Goal: Information Seeking & Learning: Learn about a topic

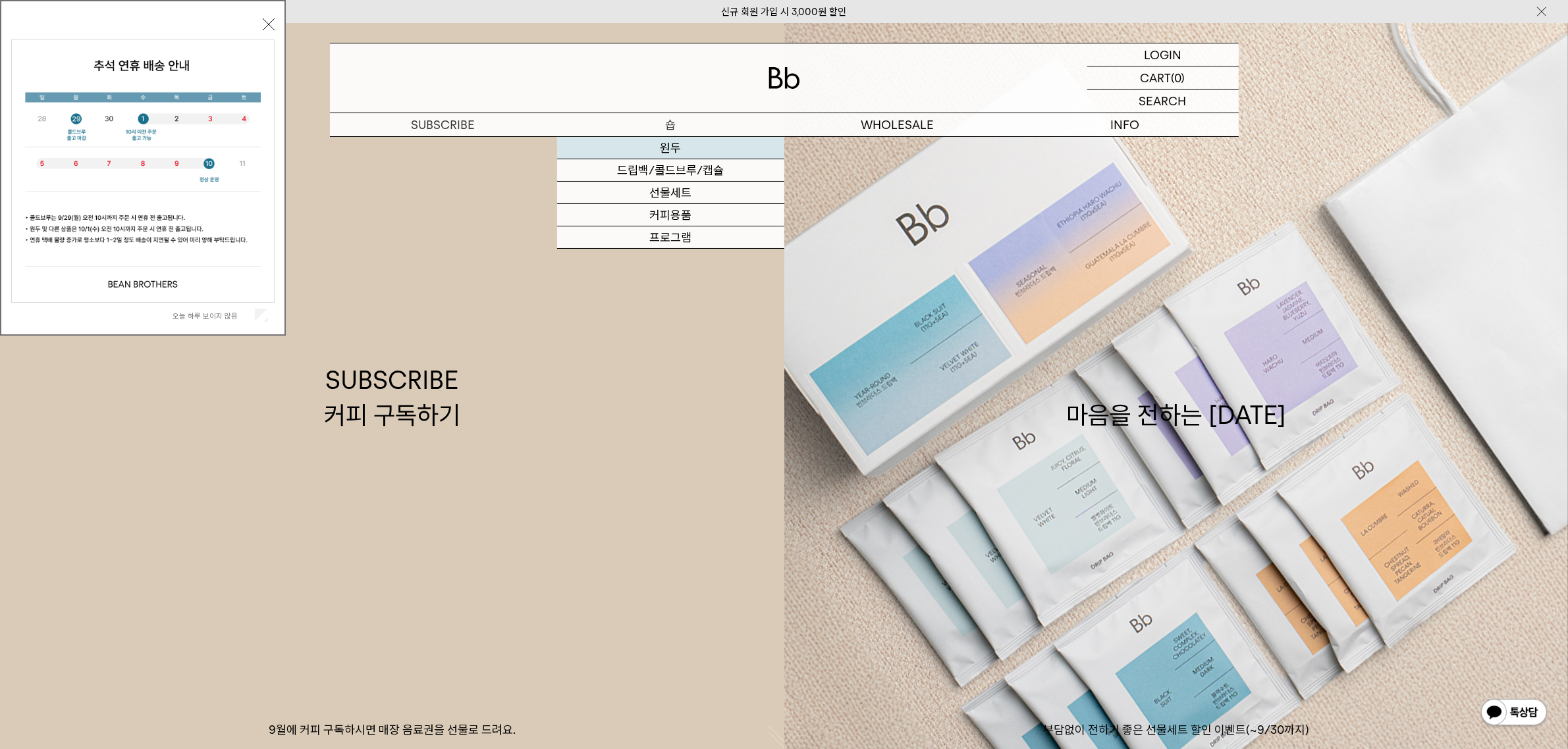
click at [670, 149] on link "원두" at bounding box center [670, 148] width 227 height 23
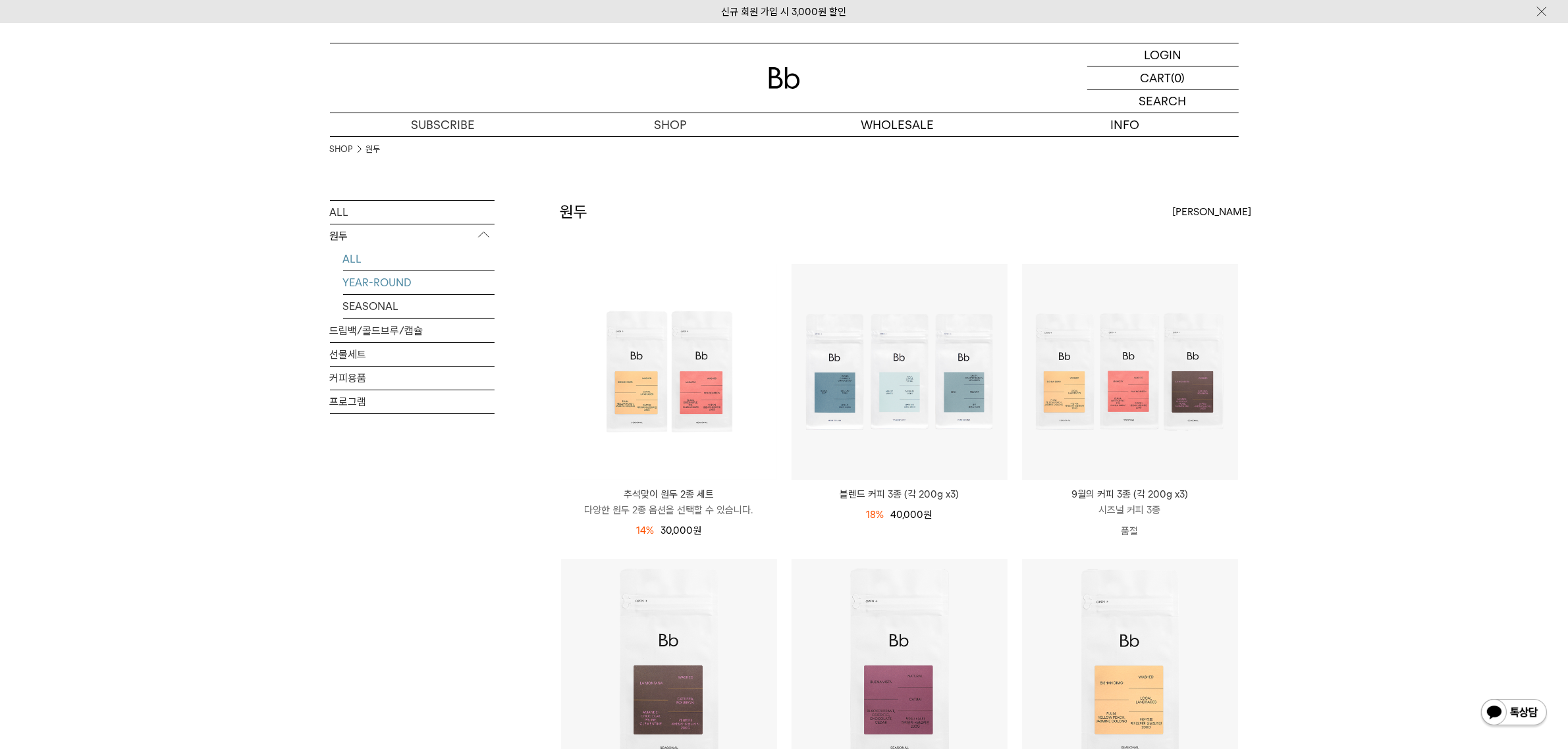
click at [399, 280] on link "YEAR-ROUND" at bounding box center [419, 282] width 152 height 23
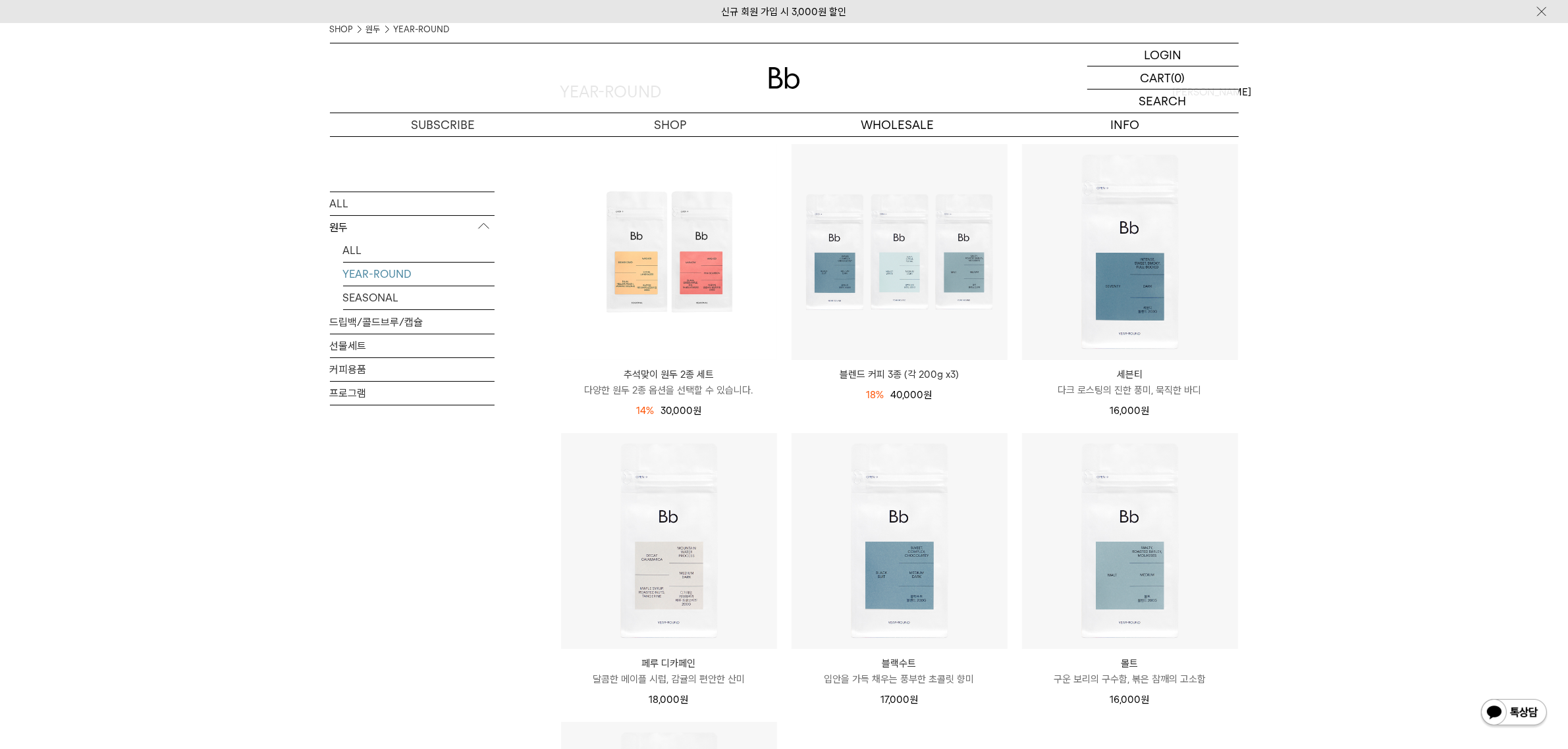
scroll to position [164, 0]
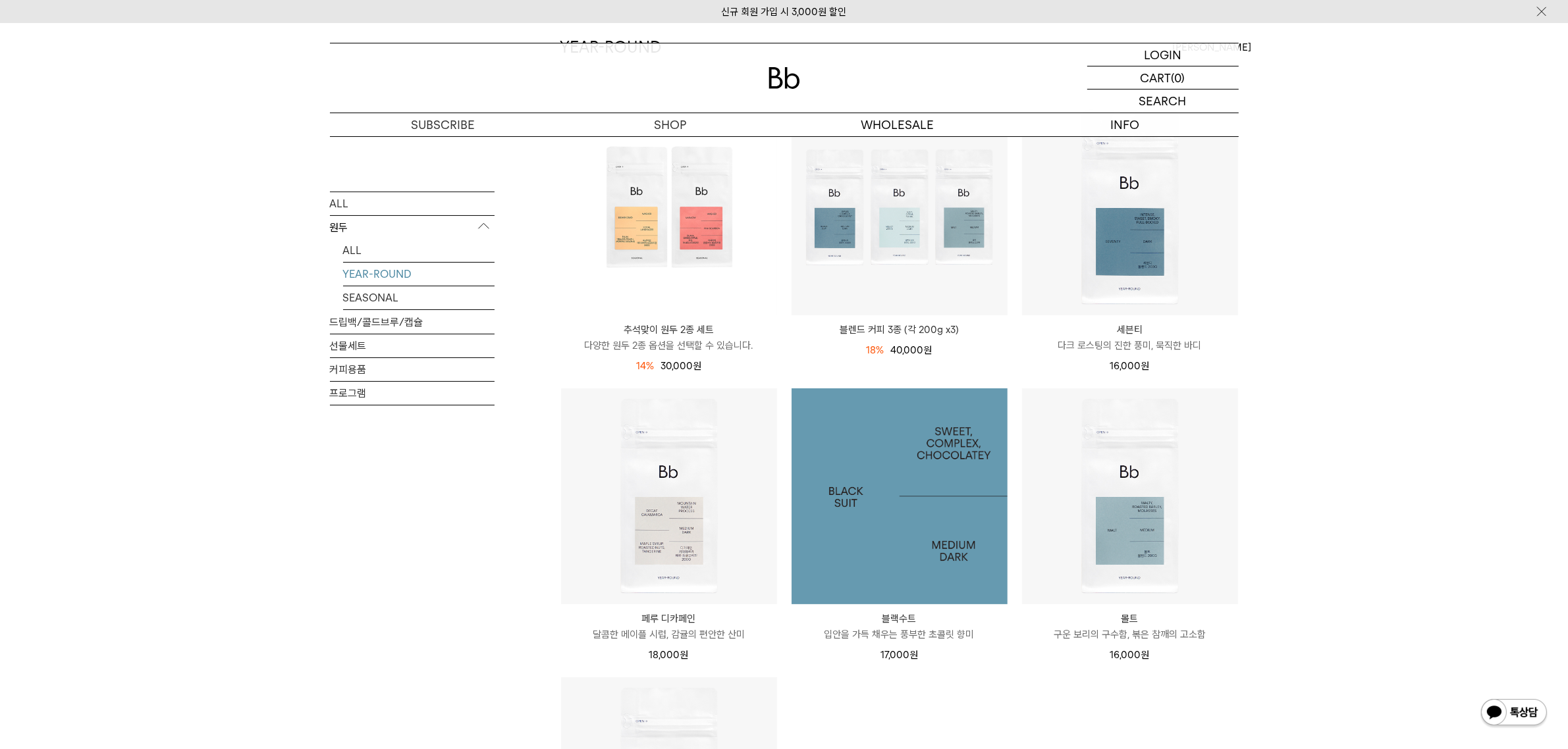
click at [936, 475] on img at bounding box center [899, 496] width 216 height 216
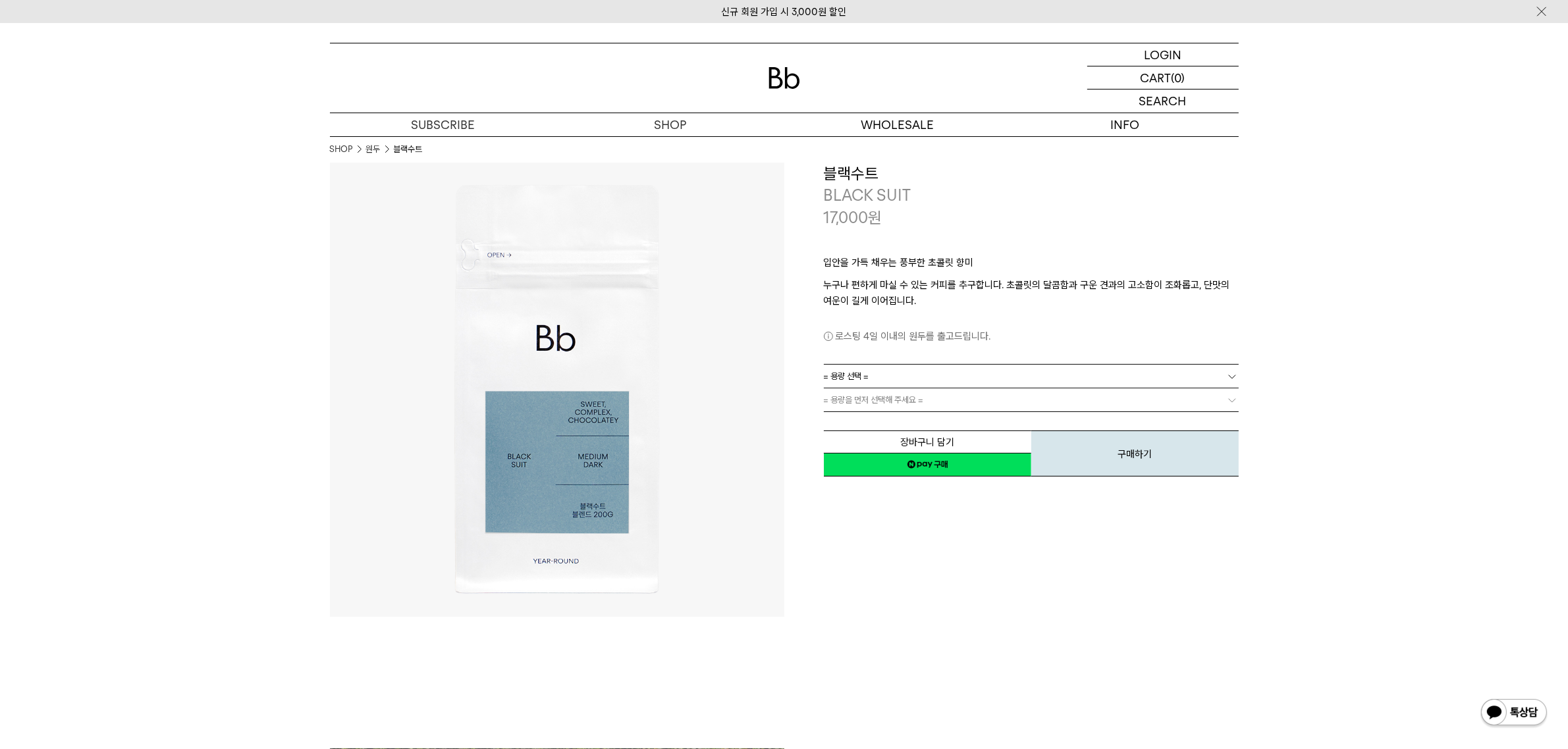
click at [977, 571] on div "**********" at bounding box center [1011, 390] width 455 height 454
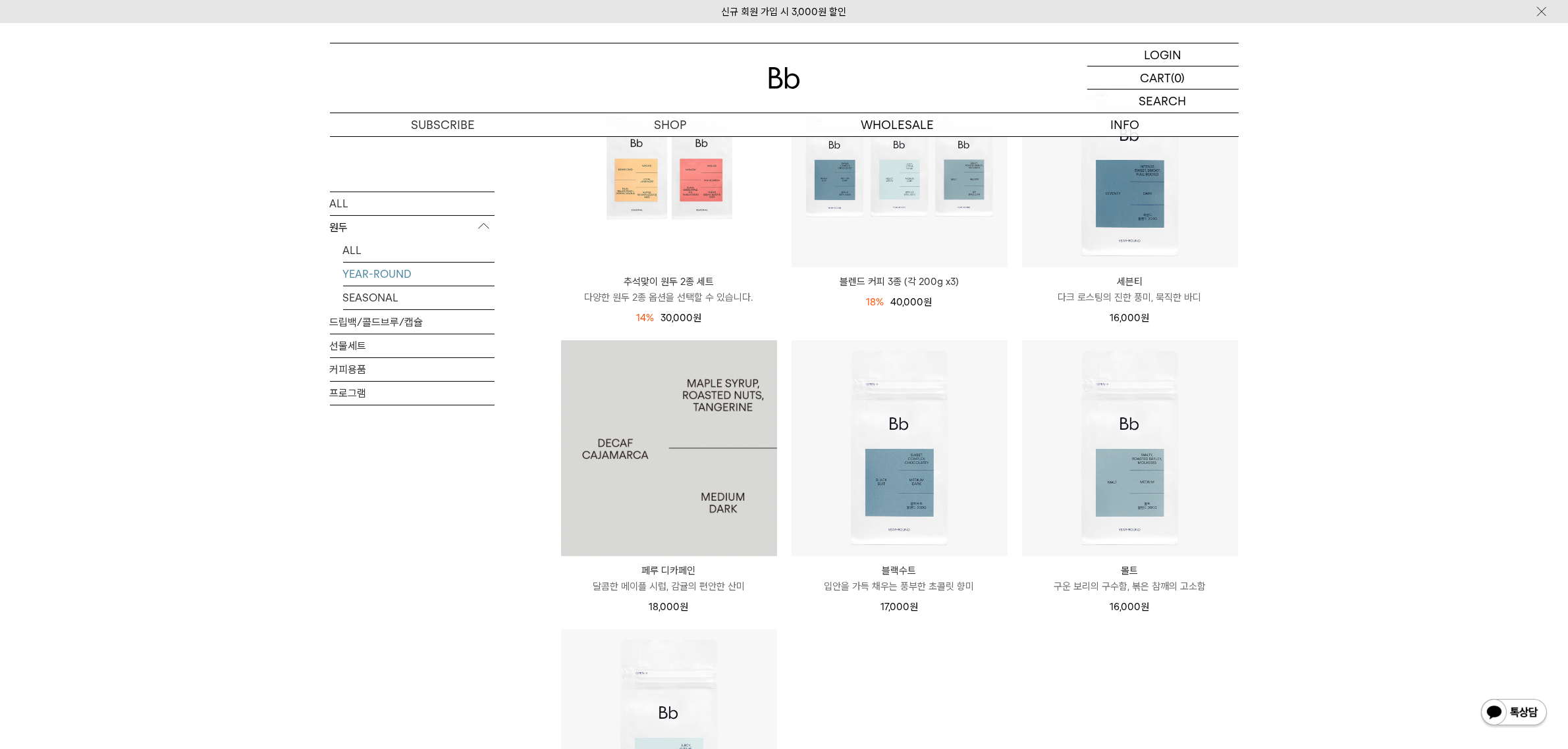
scroll to position [329, 0]
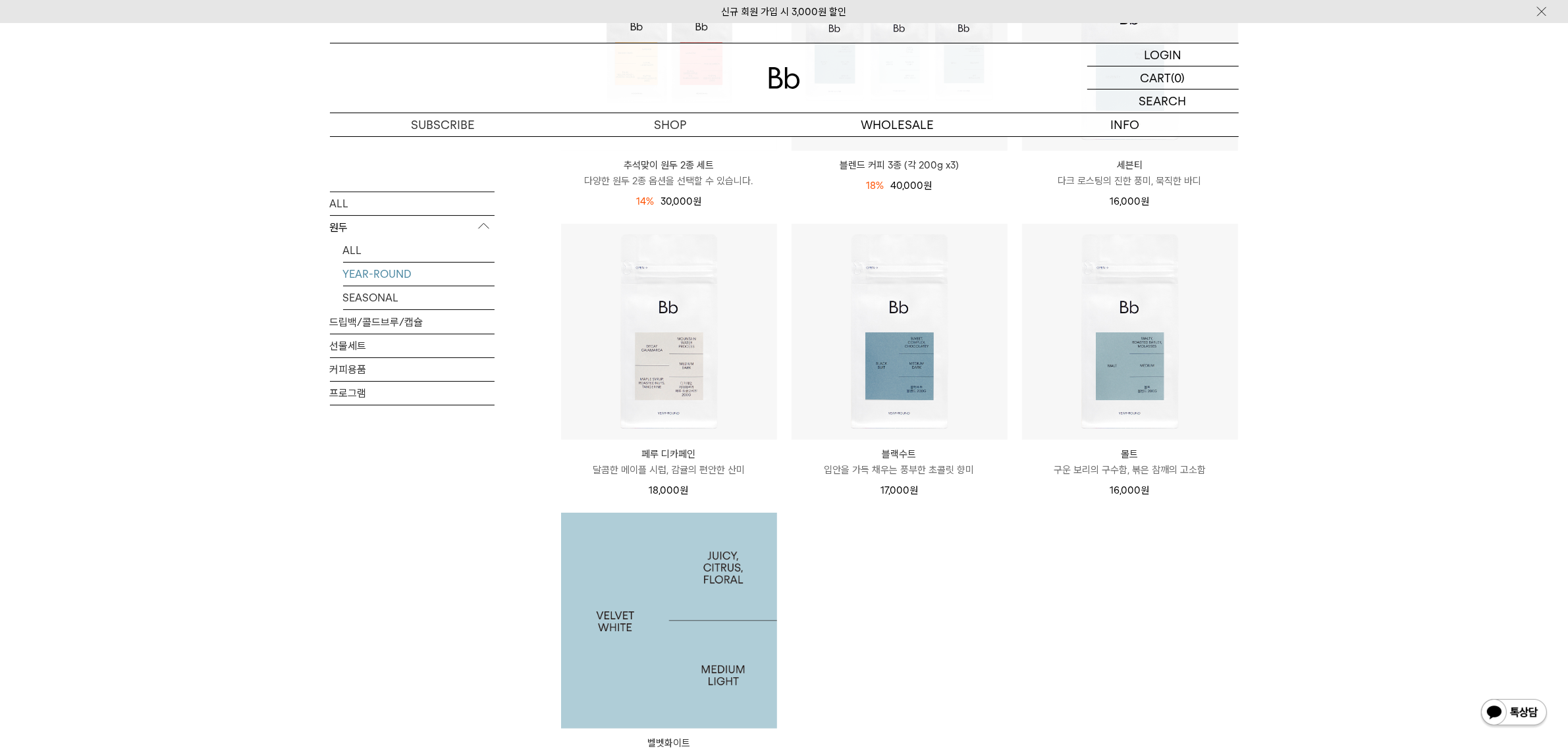
click at [683, 593] on img at bounding box center [669, 620] width 216 height 216
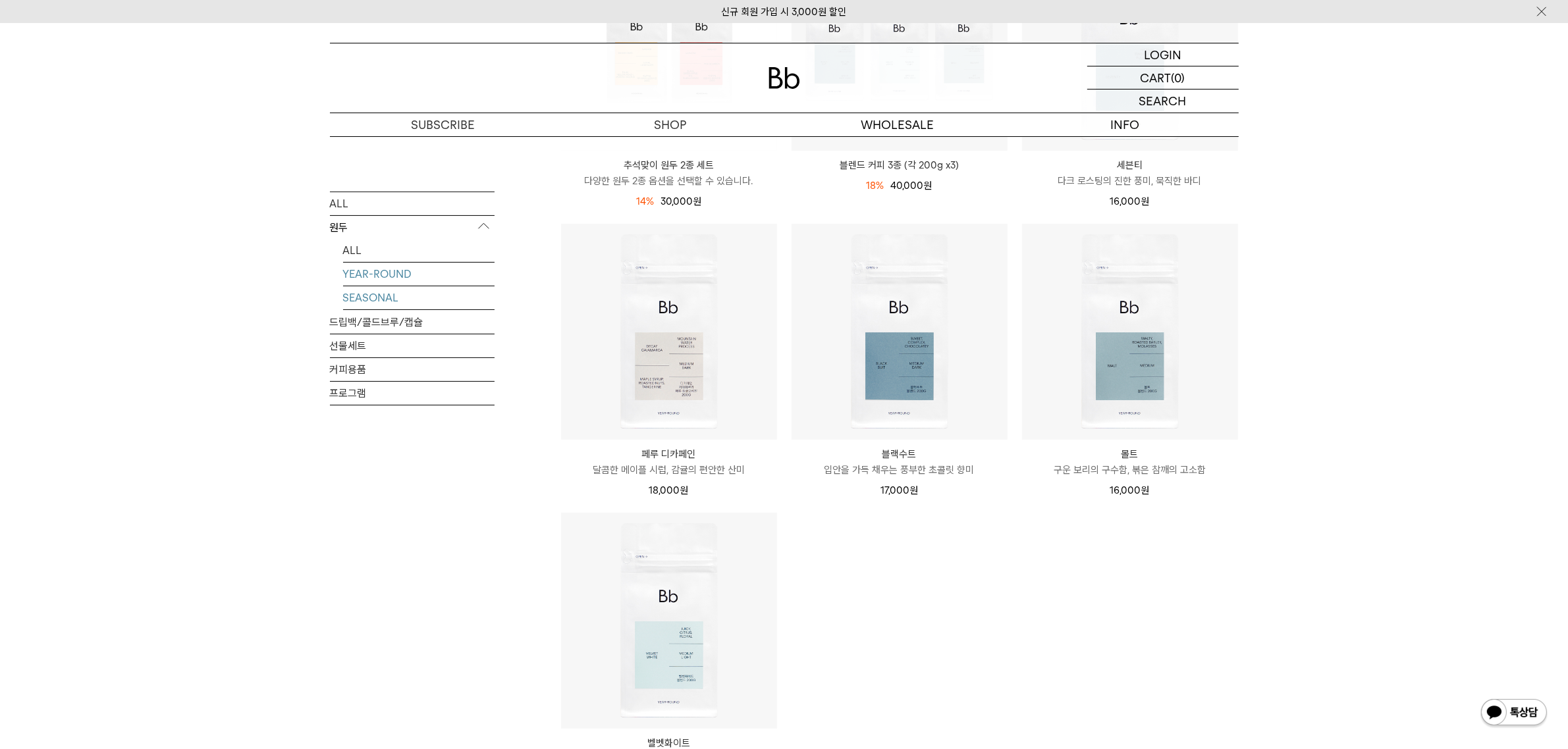
click at [383, 296] on link "SEASONAL" at bounding box center [419, 296] width 152 height 23
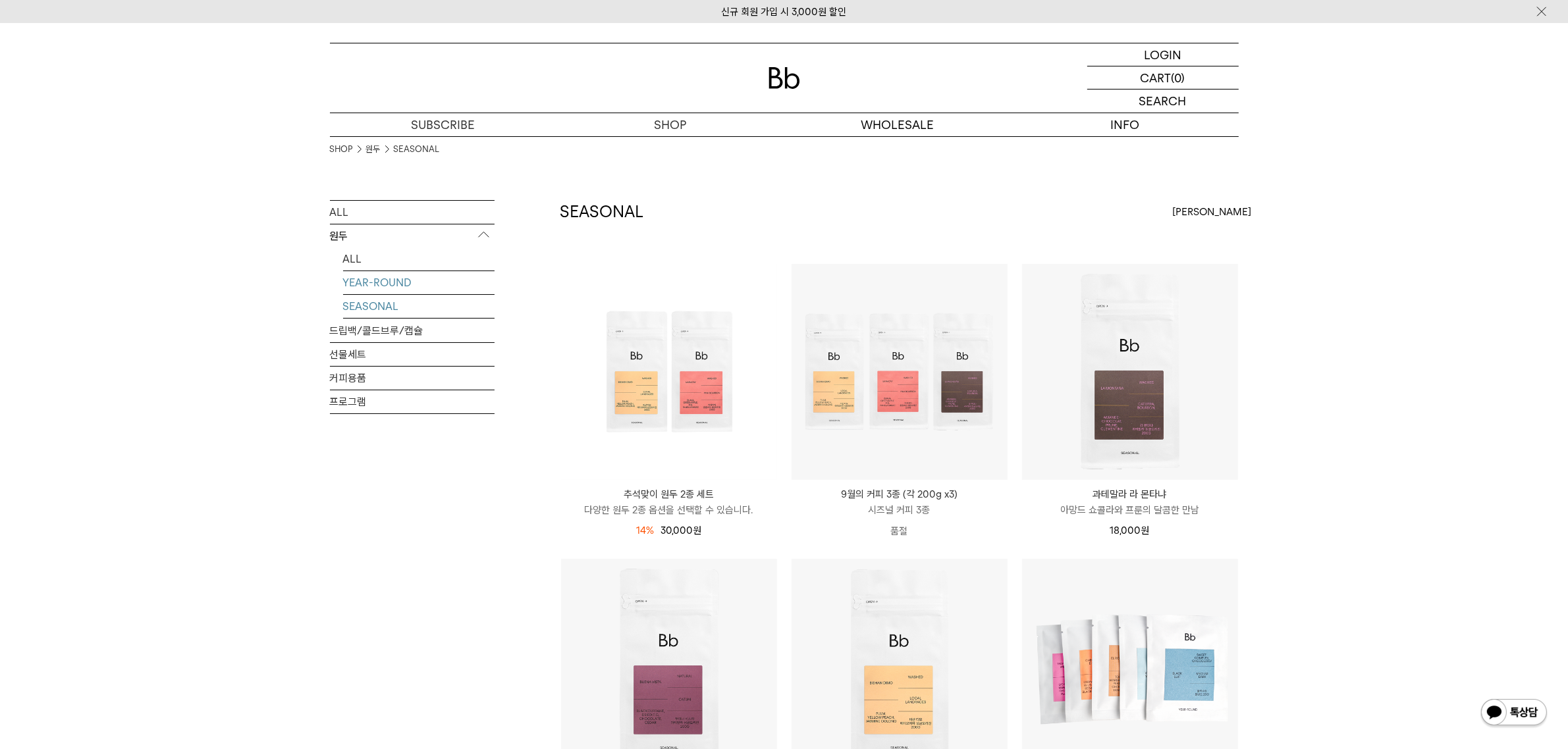
click at [380, 282] on link "YEAR-ROUND" at bounding box center [419, 282] width 152 height 23
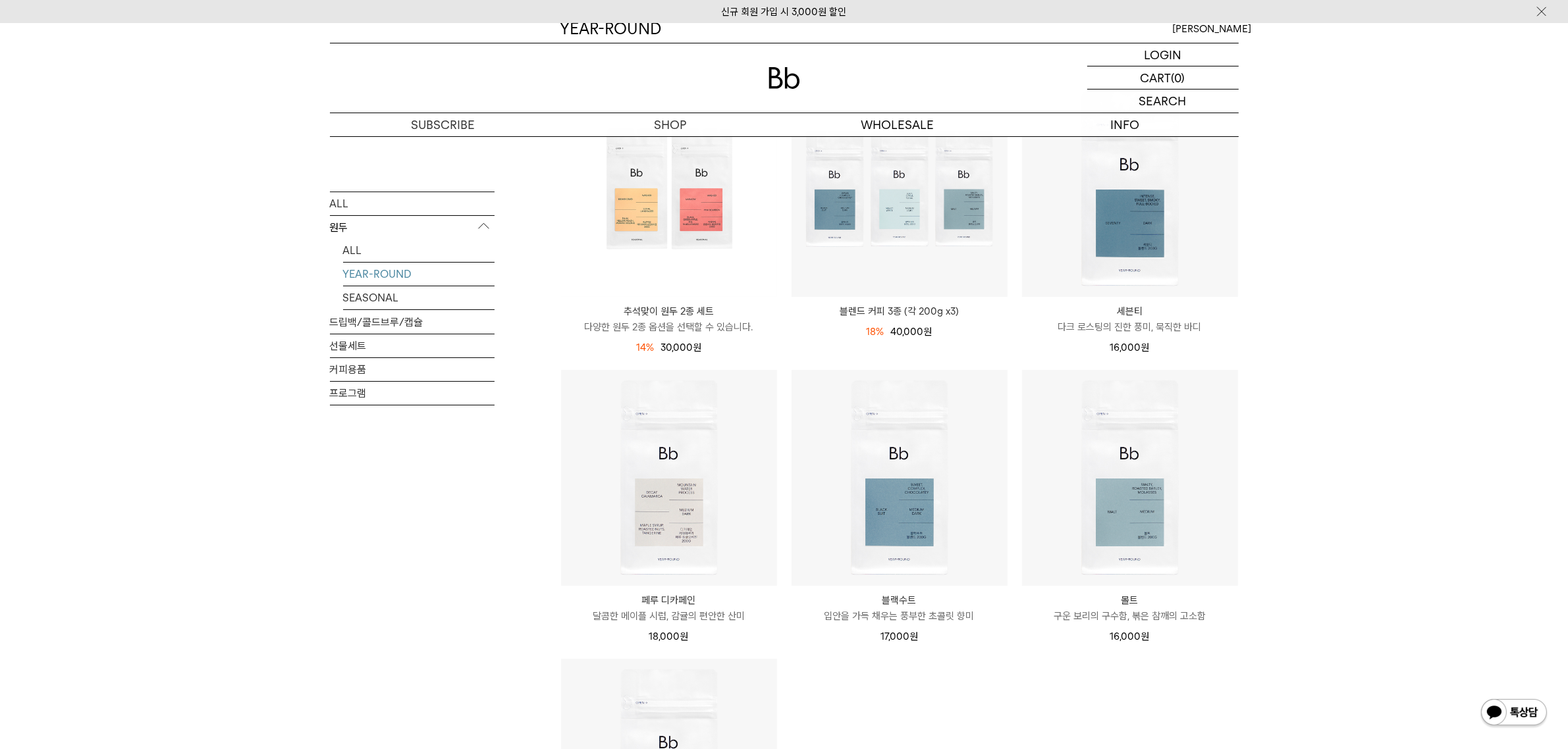
scroll to position [164, 0]
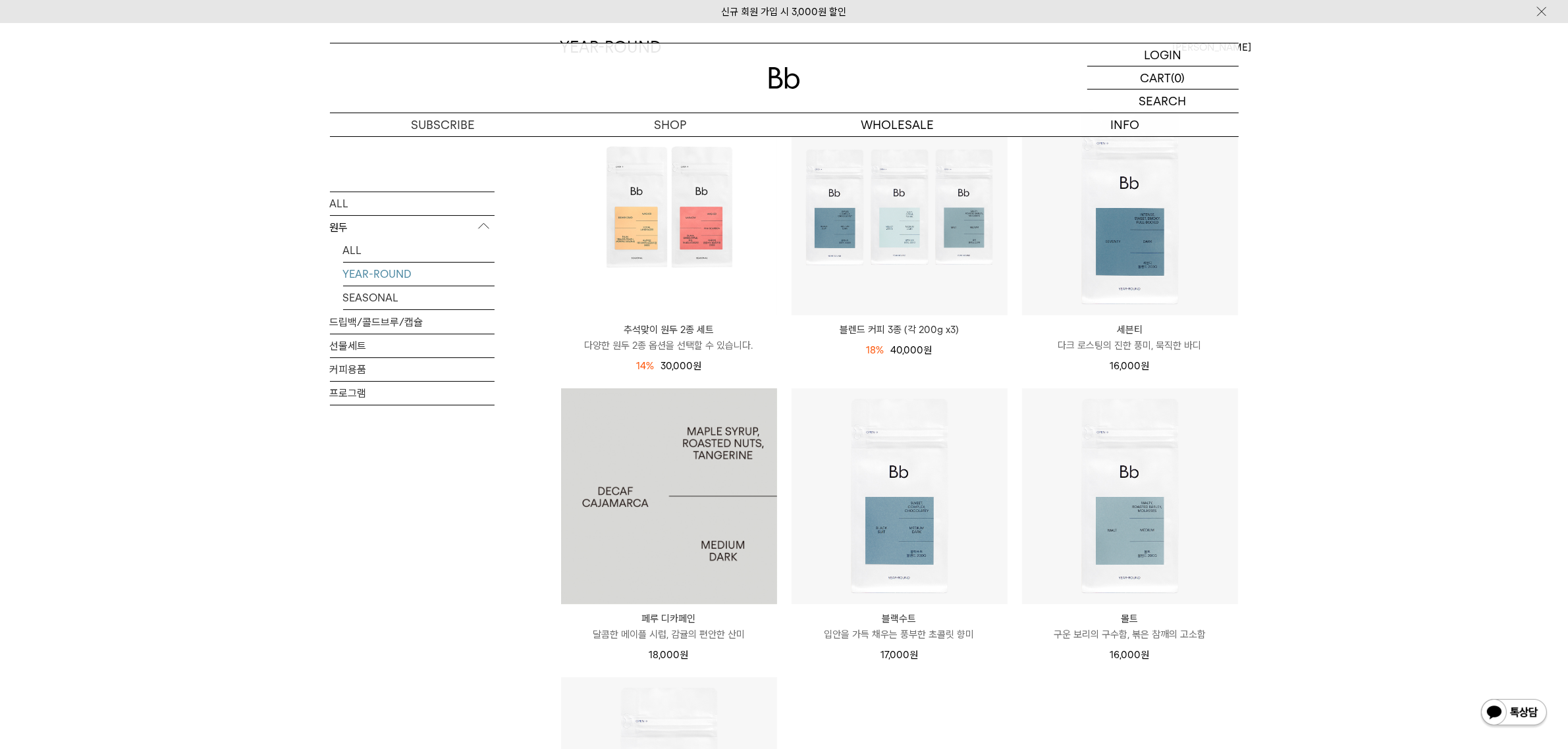
click at [647, 492] on img at bounding box center [669, 496] width 216 height 216
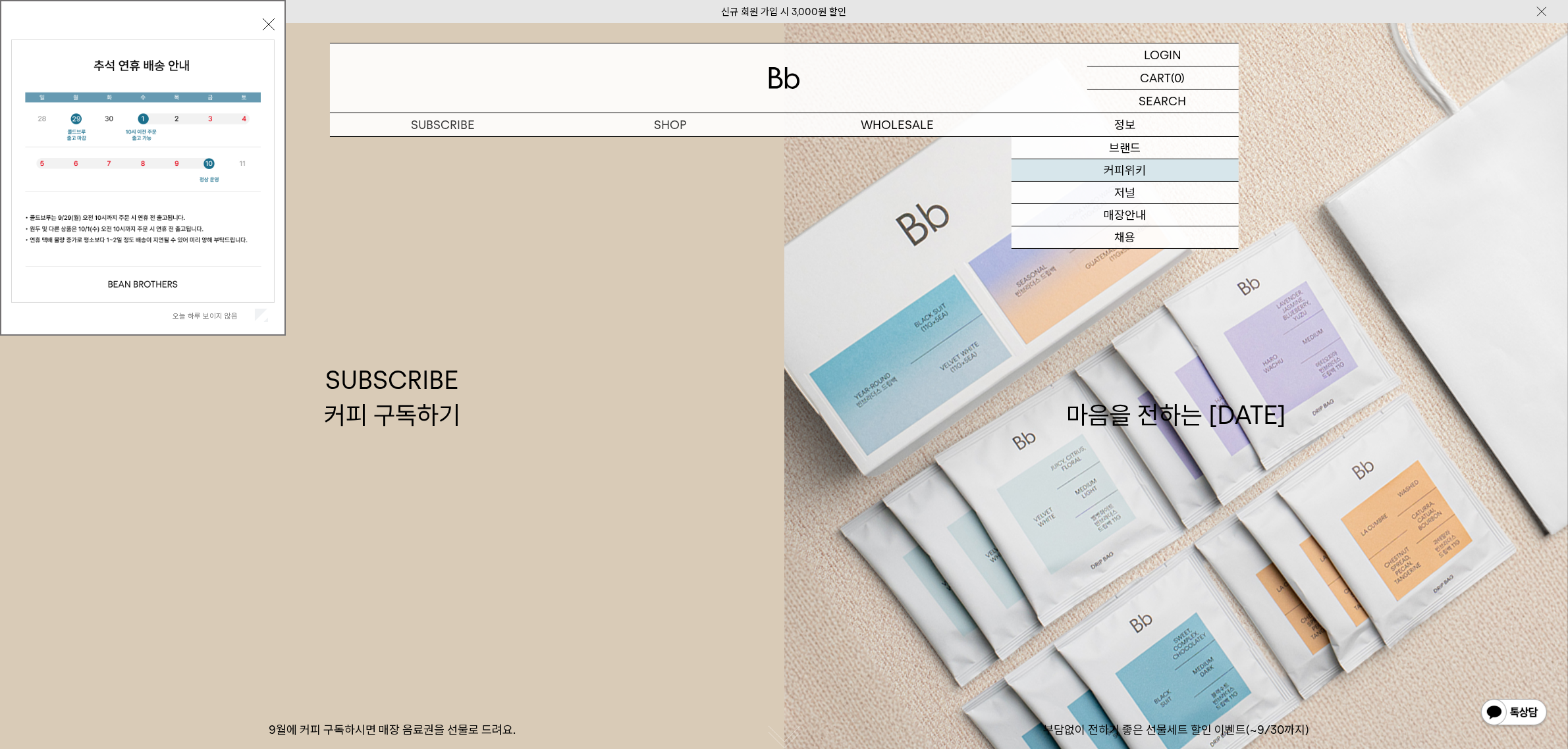
click at [1115, 169] on link "커피위키" at bounding box center [1124, 171] width 227 height 23
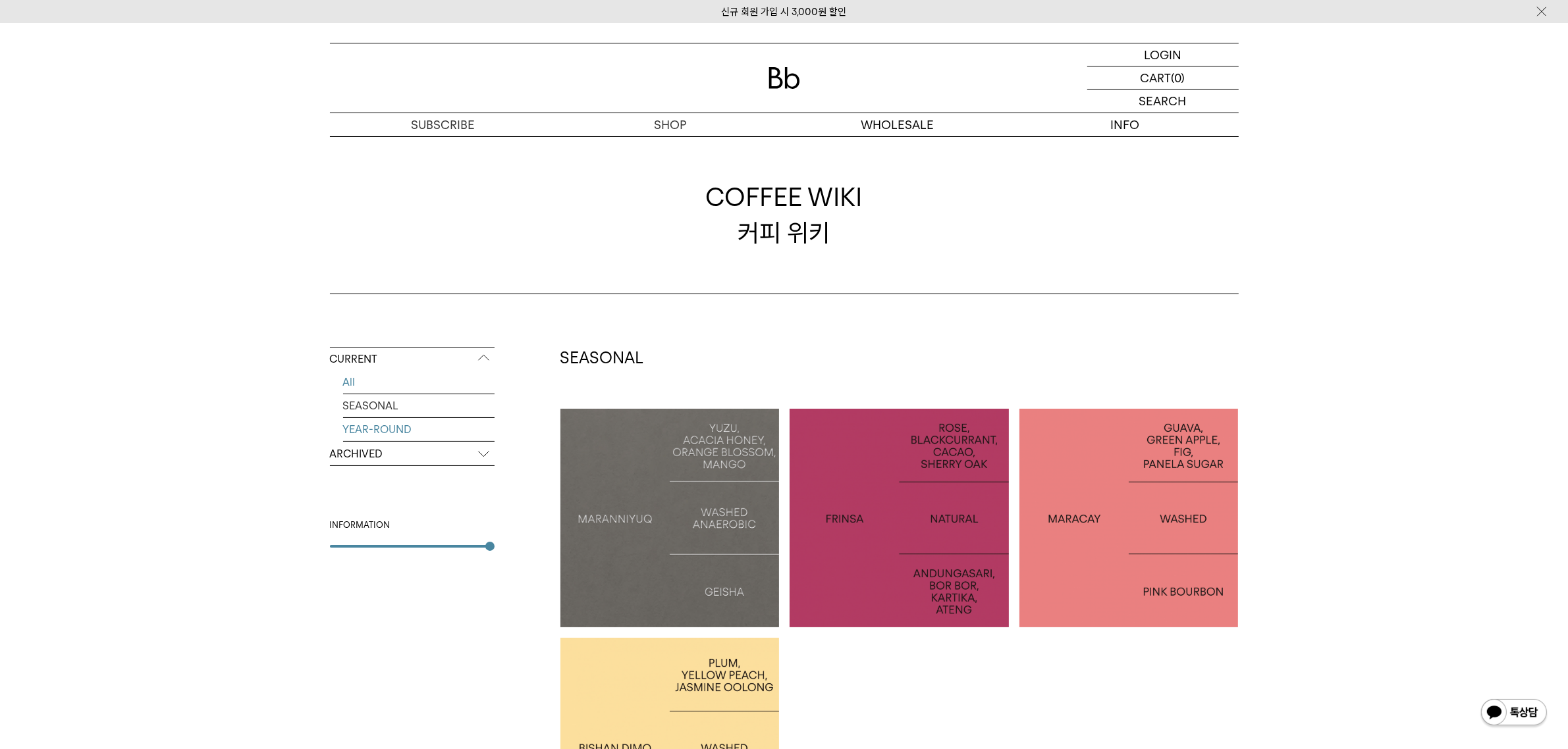
click at [415, 422] on link "YEAR-ROUND" at bounding box center [419, 429] width 152 height 23
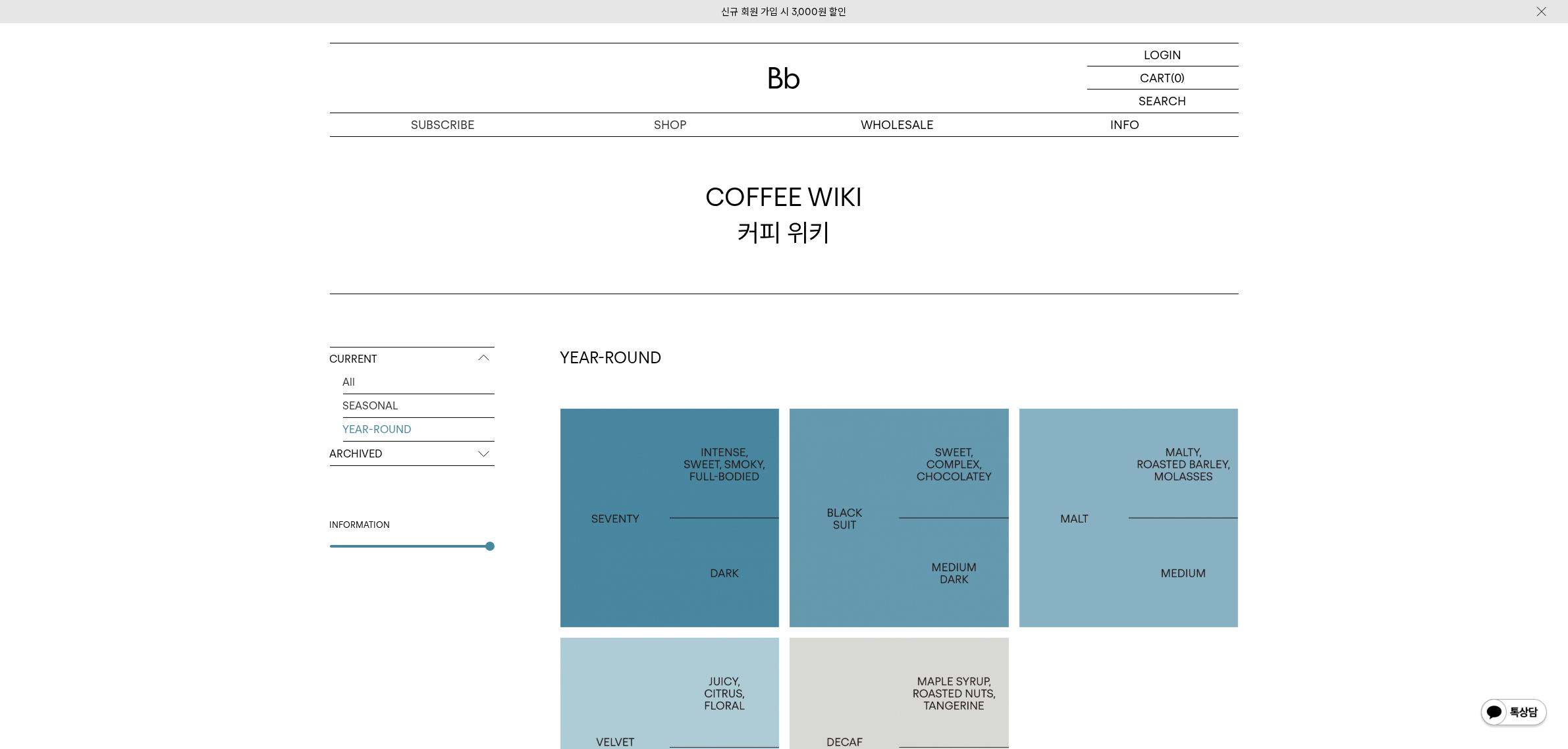
scroll to position [164, 0]
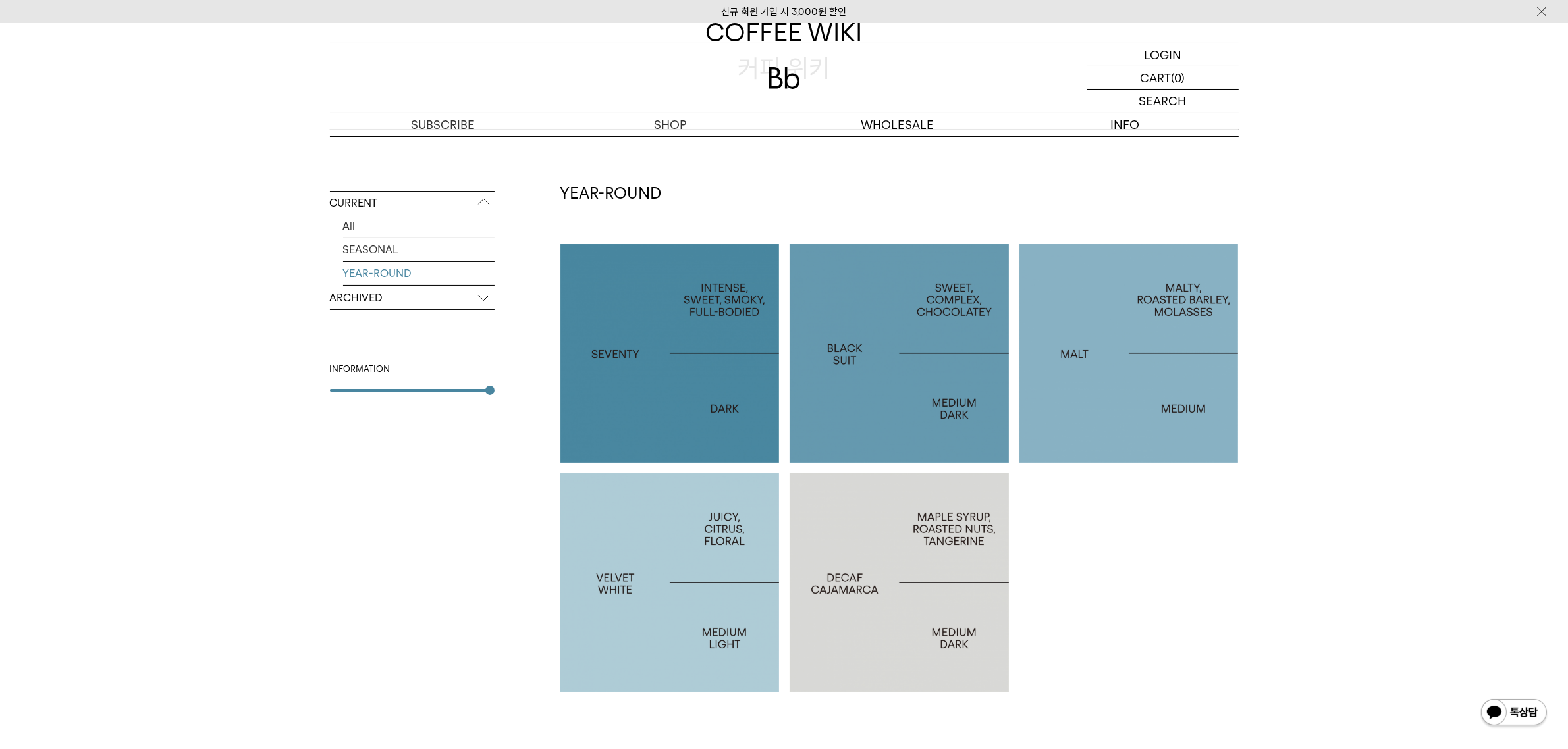
click at [919, 348] on p "BLACK SUIT" at bounding box center [899, 353] width 219 height 19
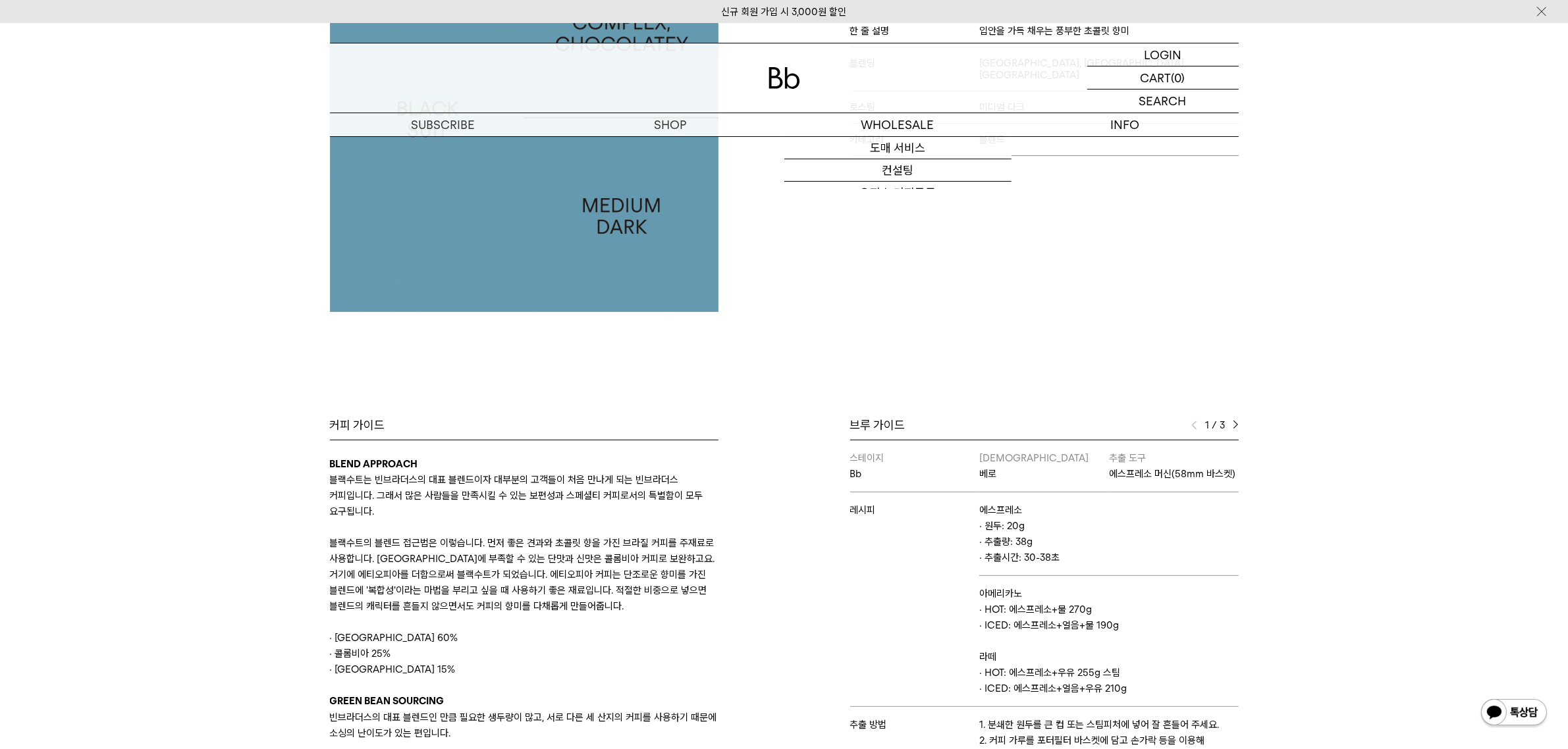
scroll to position [247, 0]
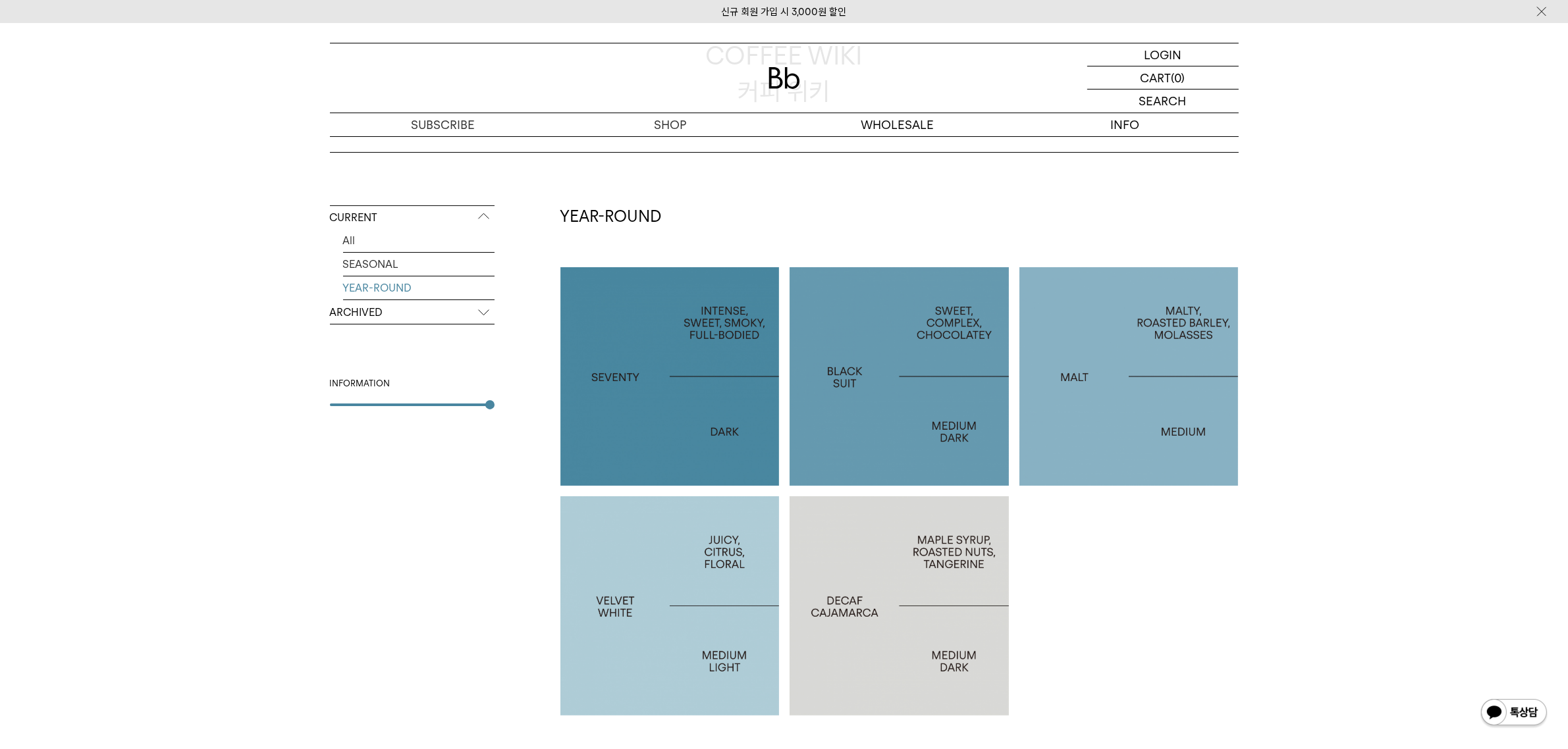
scroll to position [164, 0]
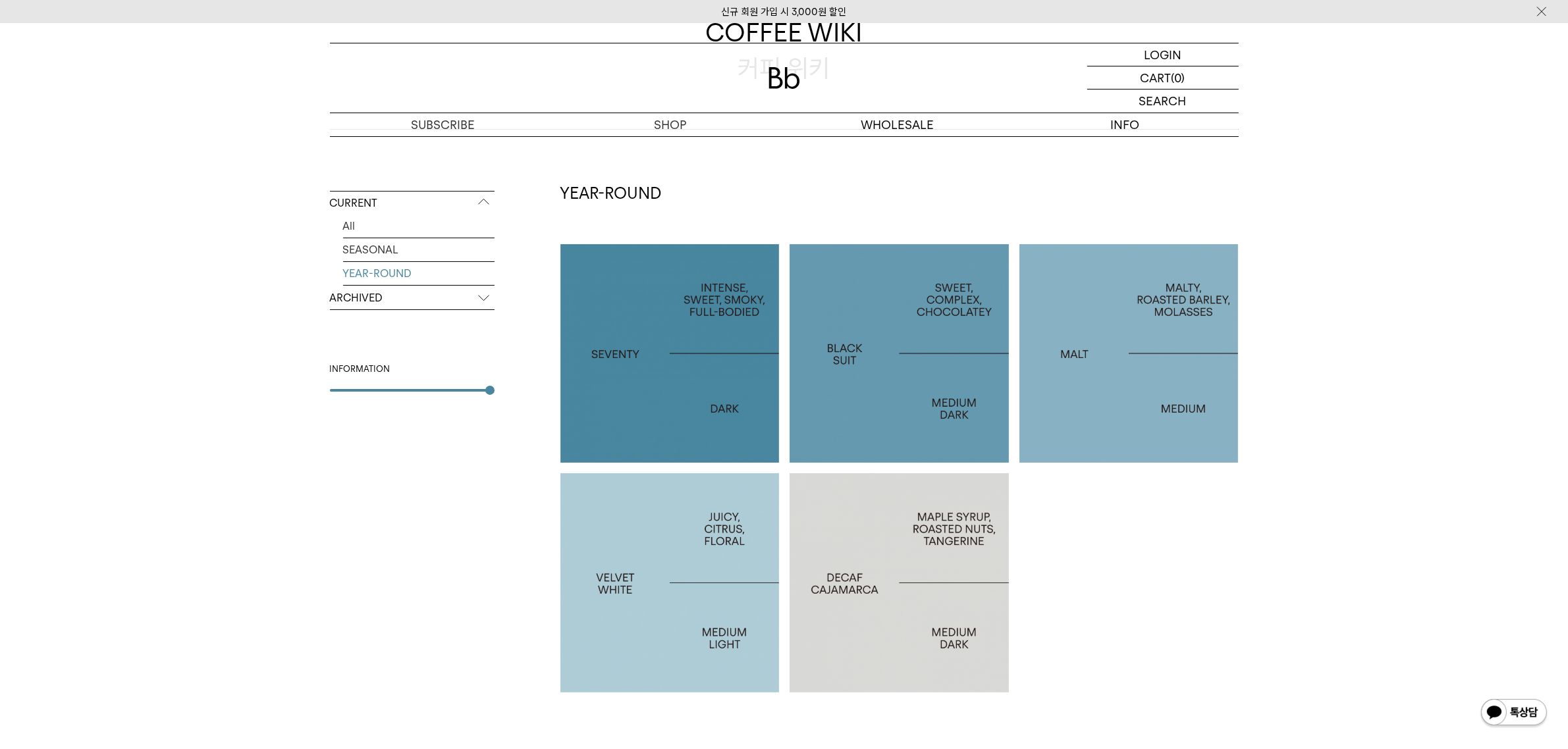
click at [873, 583] on p "DECAF CAJAMARCA" at bounding box center [899, 582] width 219 height 19
